Goal: Obtain resource: Download file/media

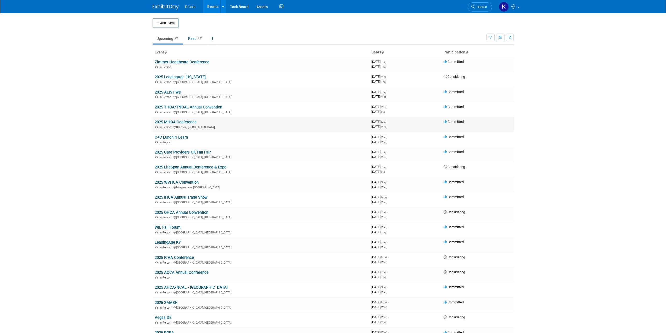
click at [189, 121] on link "2025 MHCA Conference" at bounding box center [176, 122] width 42 height 5
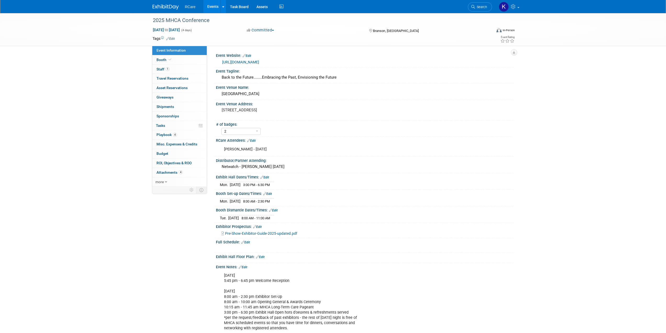
select select "2"
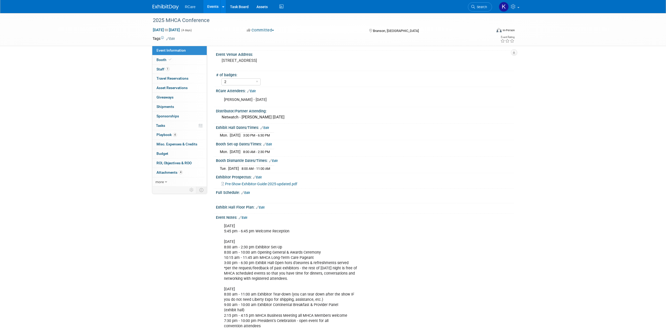
scroll to position [52, 0]
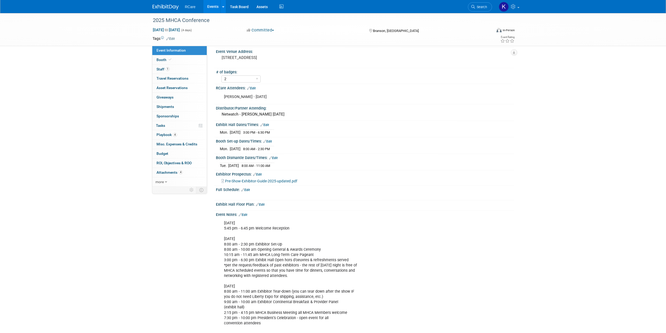
click at [285, 180] on span "Pre-Show-Exhibitor-Guide-2025-updated.pdf" at bounding box center [261, 181] width 72 height 4
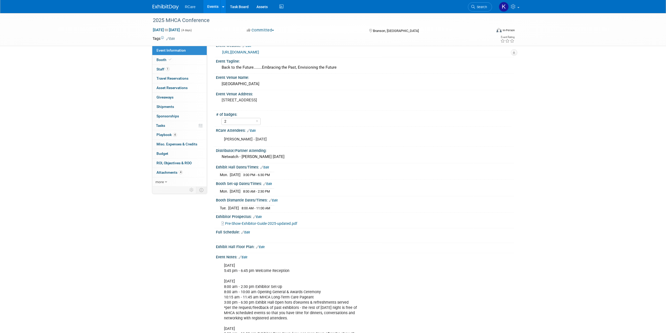
scroll to position [0, 0]
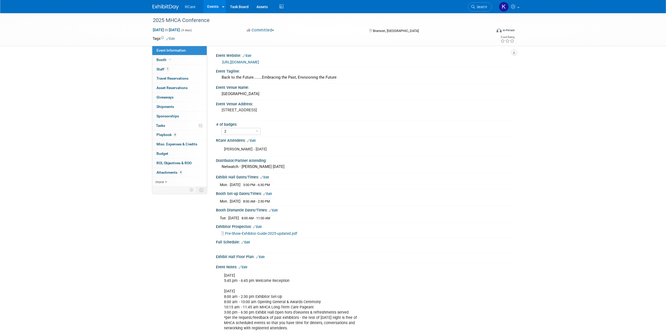
click at [259, 61] on link "https://www.mohealthcare.com/convention-home/" at bounding box center [240, 62] width 37 height 4
